Goal: Find specific page/section: Find specific page/section

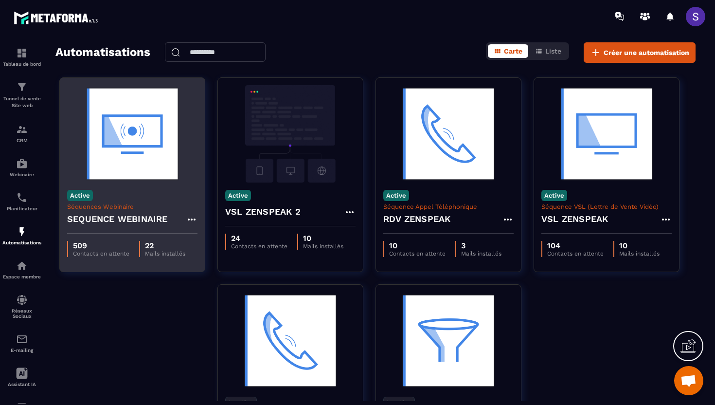
click at [139, 219] on h4 "SEQUENCE WEBINAIRE" at bounding box center [117, 219] width 101 height 14
click at [137, 174] on img at bounding box center [132, 133] width 130 height 97
click at [100, 157] on img at bounding box center [132, 133] width 130 height 97
click at [96, 157] on img at bounding box center [132, 133] width 130 height 97
